Goal: Check status: Check status

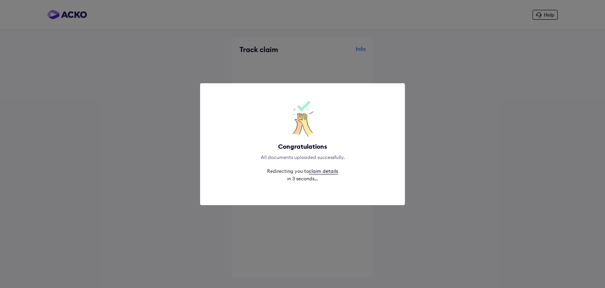
drag, startPoint x: 0, startPoint y: 0, endPoint x: 325, endPoint y: 172, distance: 368.0
click at [325, 172] on link "claim details" at bounding box center [323, 171] width 29 height 6
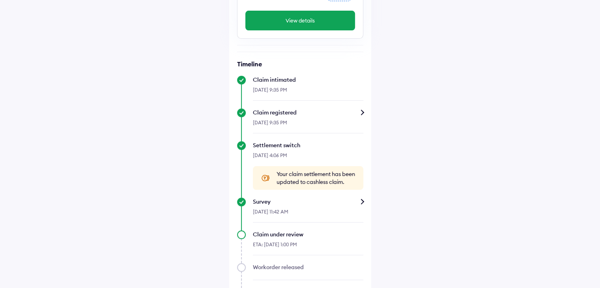
scroll to position [236, 0]
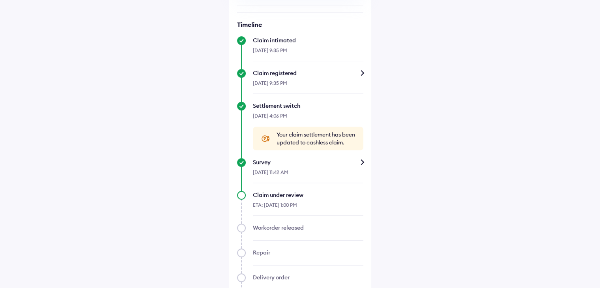
click at [359, 166] on div "Survey" at bounding box center [308, 162] width 110 height 8
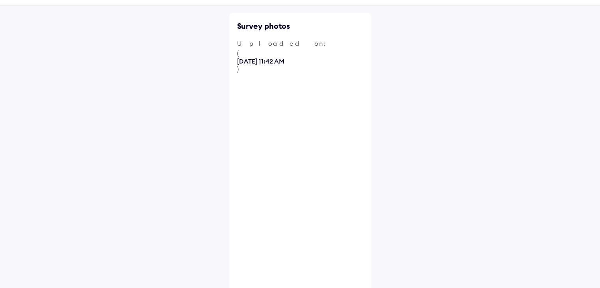
scroll to position [35, 0]
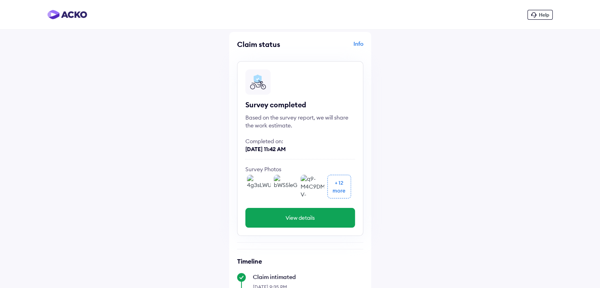
click at [340, 188] on div "more" at bounding box center [338, 190] width 13 height 8
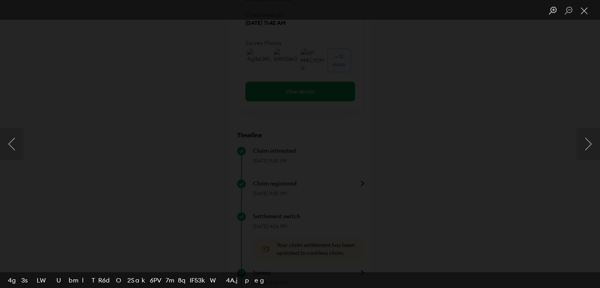
scroll to position [197, 0]
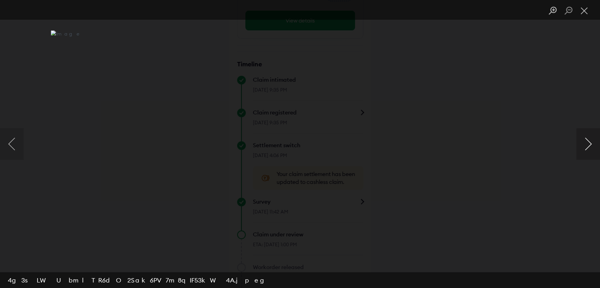
click at [583, 143] on button "Next image" at bounding box center [588, 144] width 24 height 32
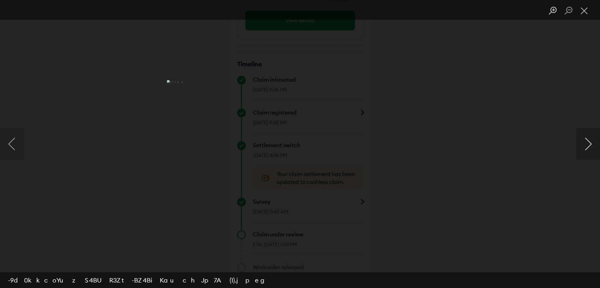
click at [583, 143] on button "Next image" at bounding box center [588, 144] width 24 height 32
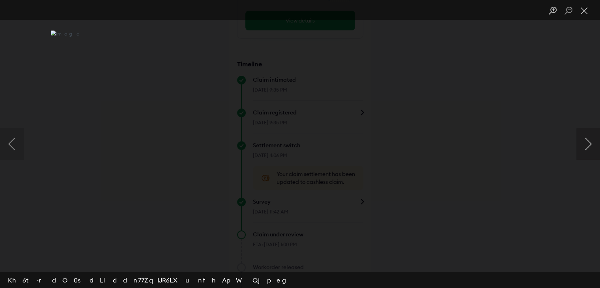
click at [583, 143] on button "Next image" at bounding box center [588, 144] width 24 height 32
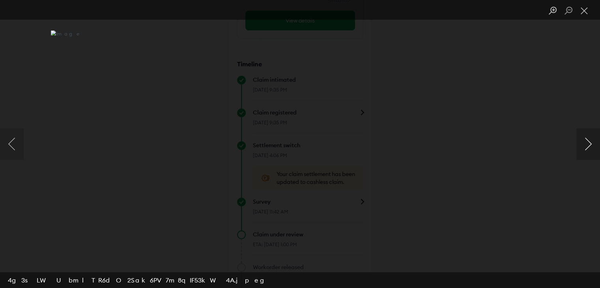
click at [583, 143] on button "Next image" at bounding box center [588, 144] width 24 height 32
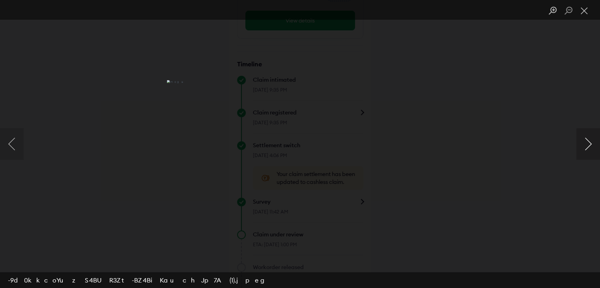
click at [583, 143] on button "Next image" at bounding box center [588, 144] width 24 height 32
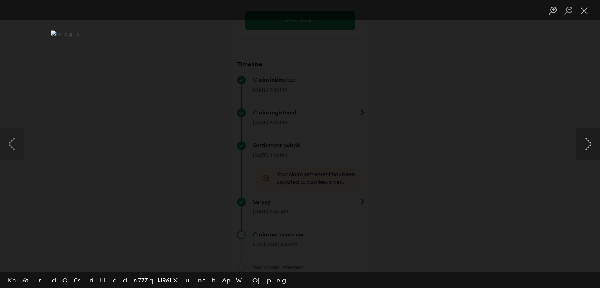
click at [583, 143] on button "Next image" at bounding box center [588, 144] width 24 height 32
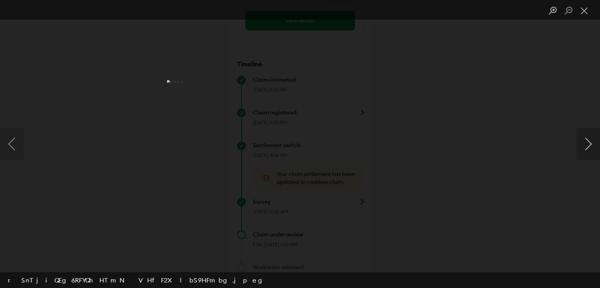
click at [583, 143] on button "Next image" at bounding box center [588, 144] width 24 height 32
click at [587, 9] on button "Close lightbox" at bounding box center [584, 11] width 16 height 14
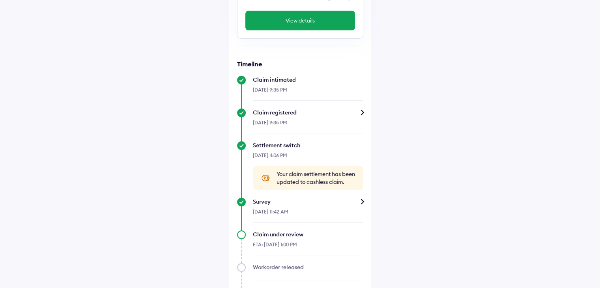
scroll to position [336, 0]
